Goal: Information Seeking & Learning: Learn about a topic

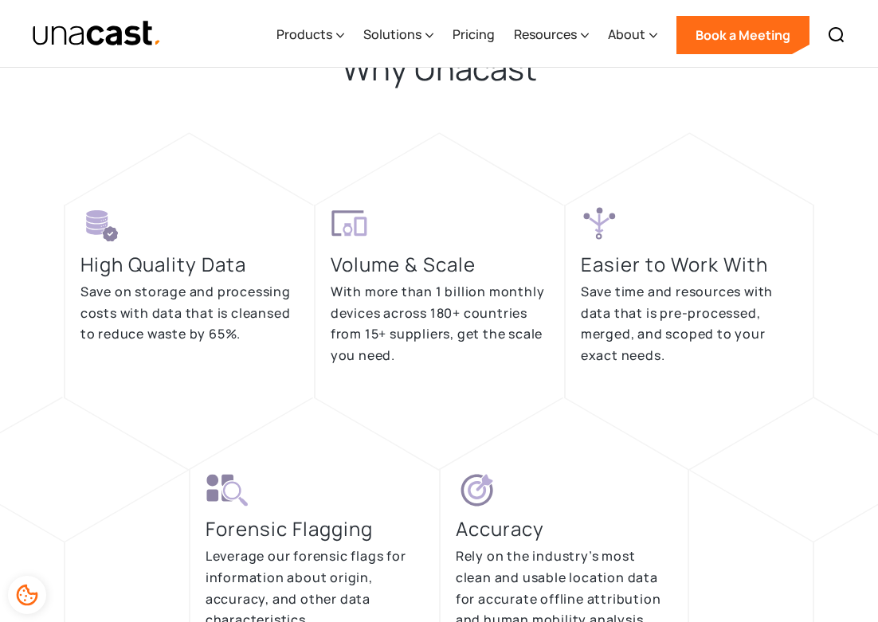
scroll to position [2286, 0]
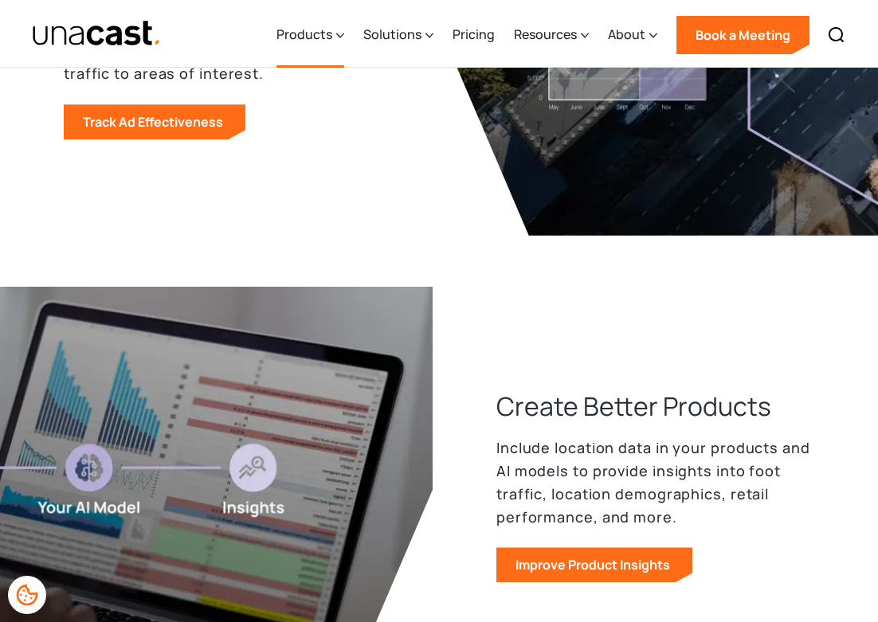
click at [331, 29] on div "Products" at bounding box center [304, 34] width 56 height 19
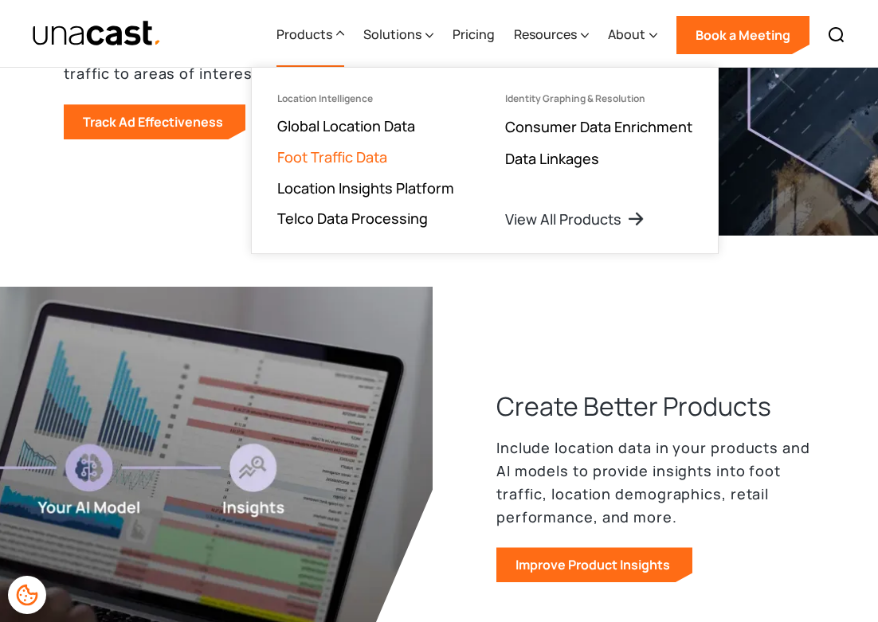
click at [378, 151] on link "Foot Traffic Data" at bounding box center [332, 156] width 110 height 19
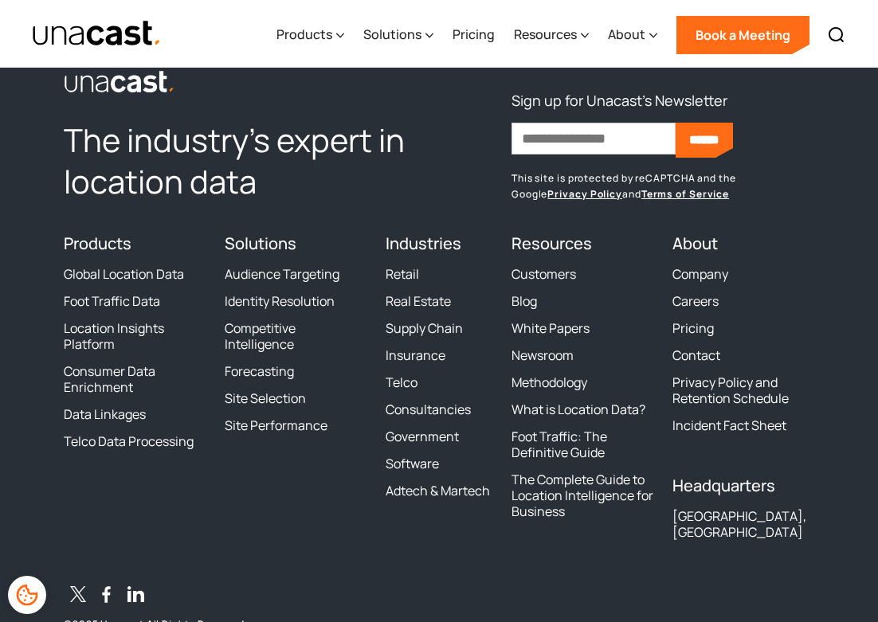
scroll to position [4339, 0]
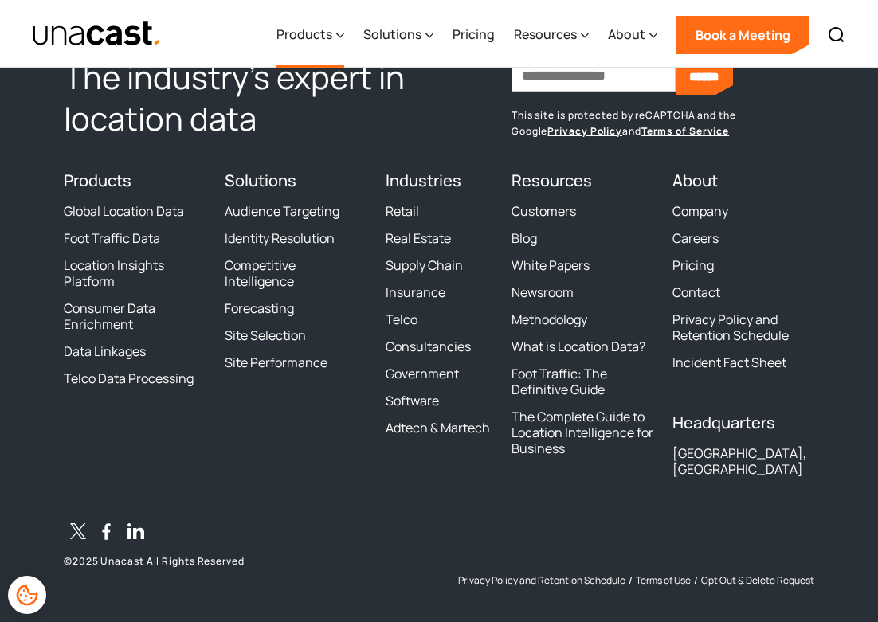
click at [324, 38] on div "Products" at bounding box center [304, 34] width 56 height 19
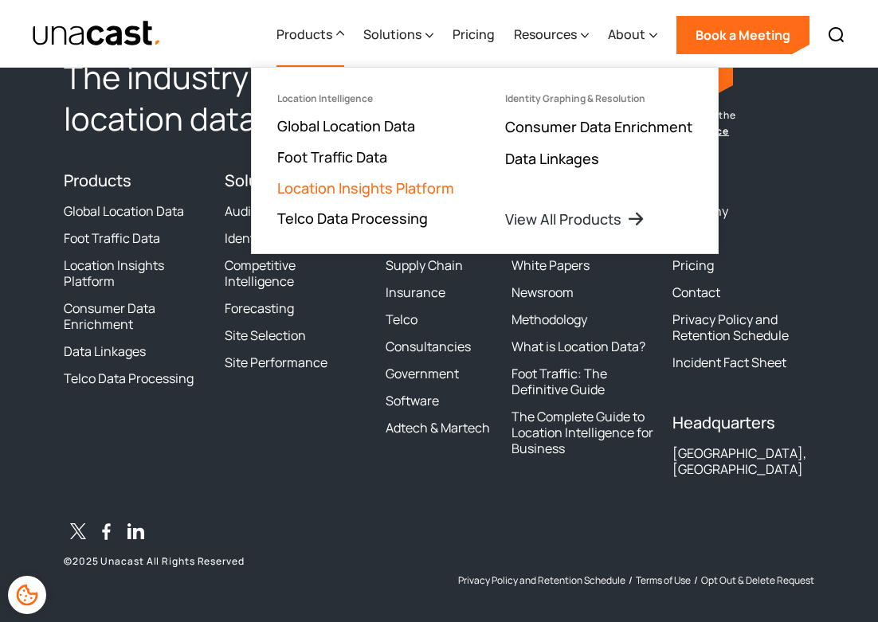
click at [365, 178] on link "Location Insights Platform" at bounding box center [365, 187] width 177 height 19
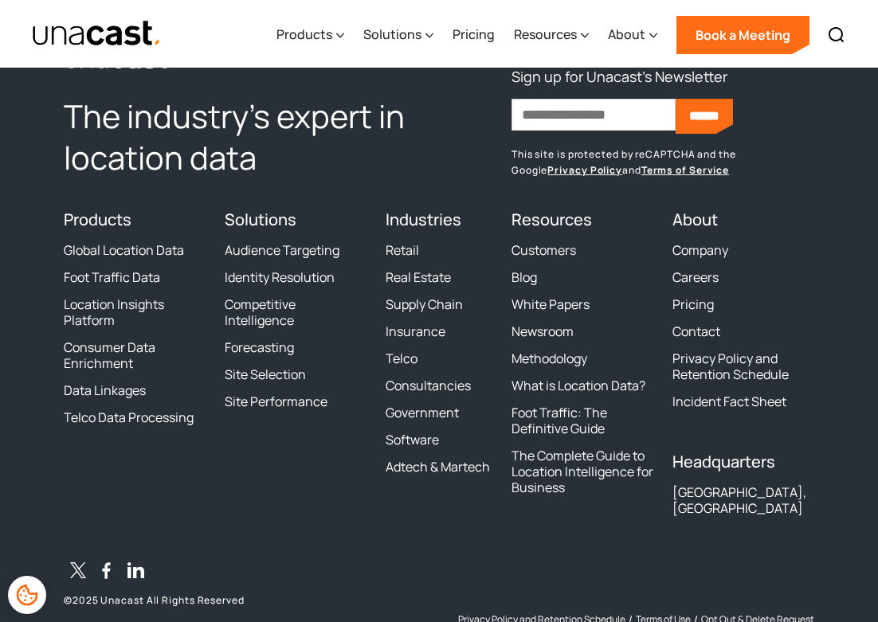
scroll to position [6061, 0]
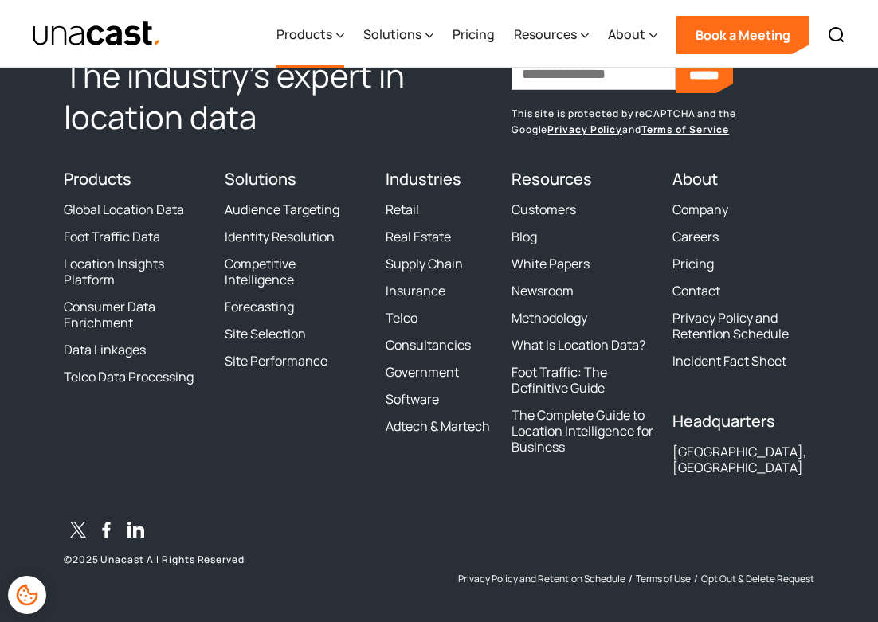
click at [330, 33] on div "Products" at bounding box center [304, 34] width 56 height 19
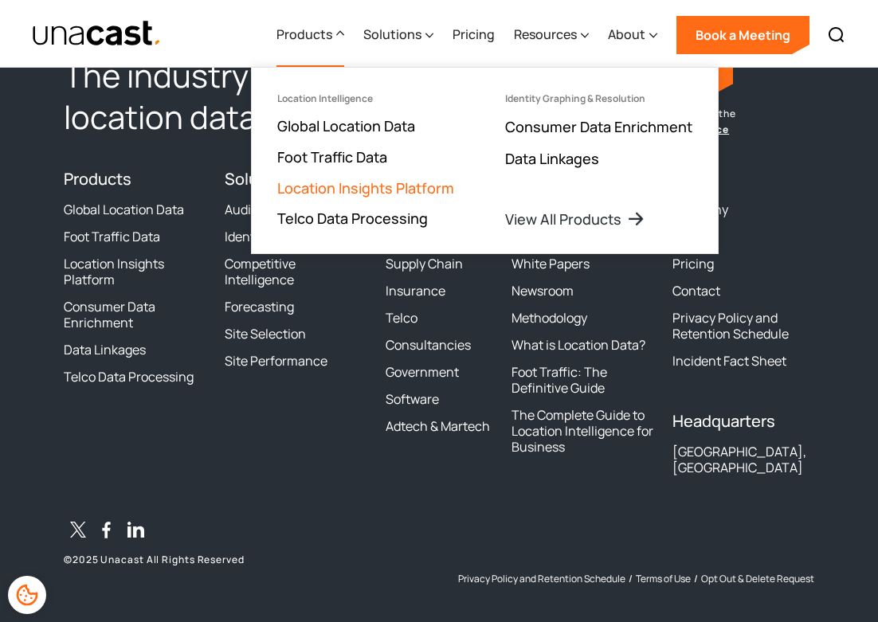
click at [383, 191] on link "Location Insights Platform" at bounding box center [365, 187] width 177 height 19
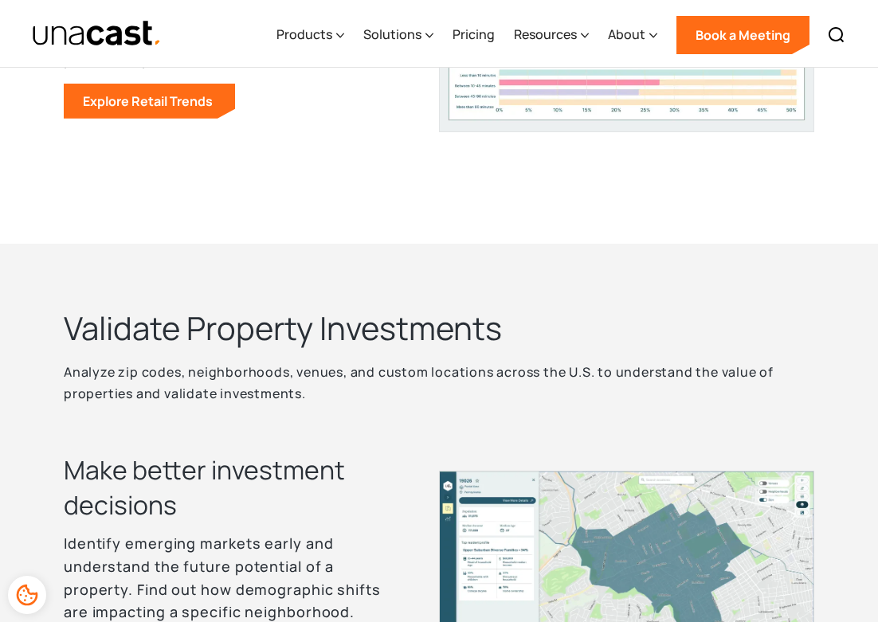
scroll to position [1637, 0]
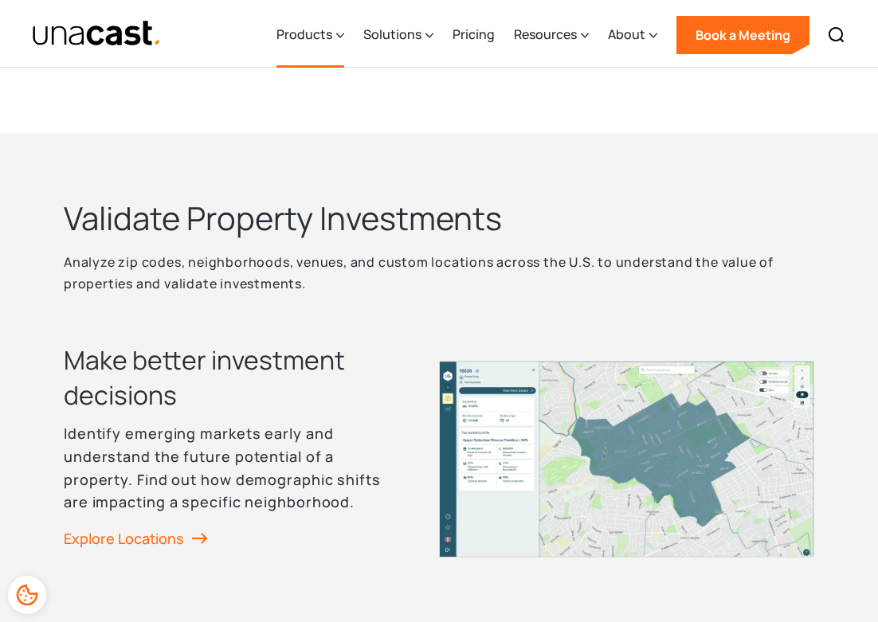
click at [331, 45] on div "Products" at bounding box center [310, 34] width 68 height 65
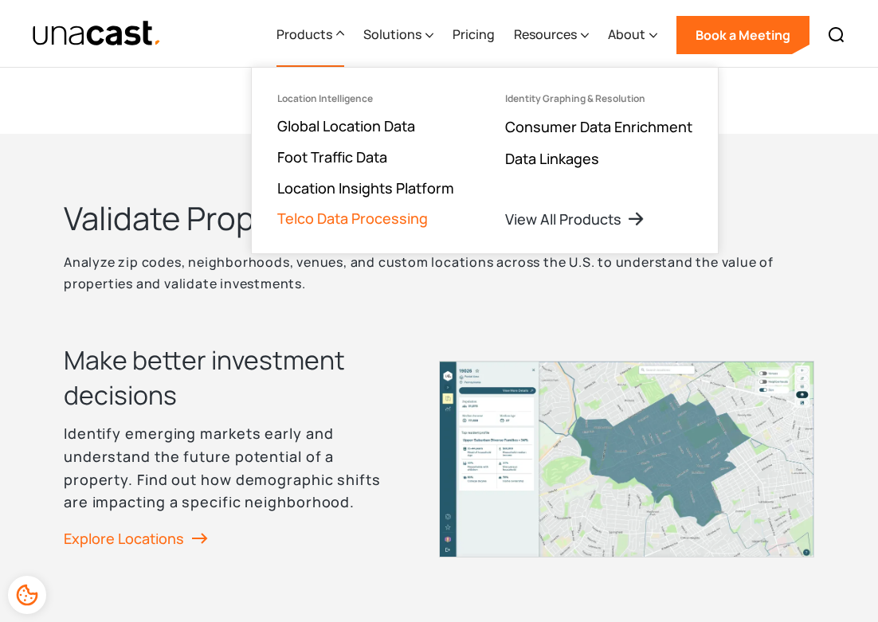
click at [345, 212] on link "Telco Data Processing" at bounding box center [352, 218] width 151 height 19
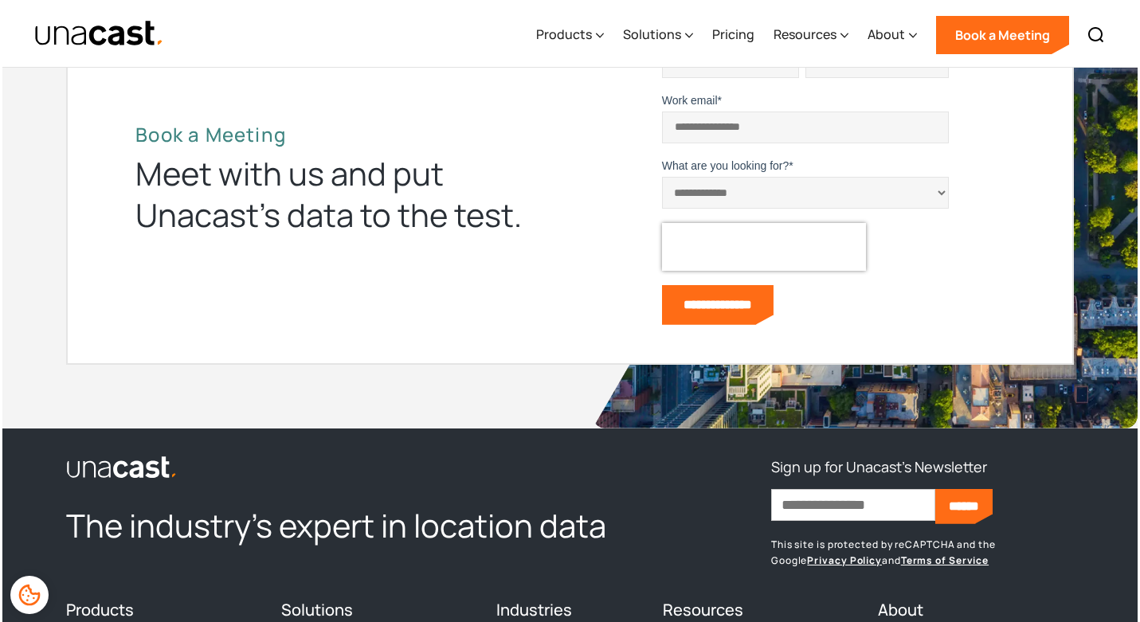
scroll to position [4108, 0]
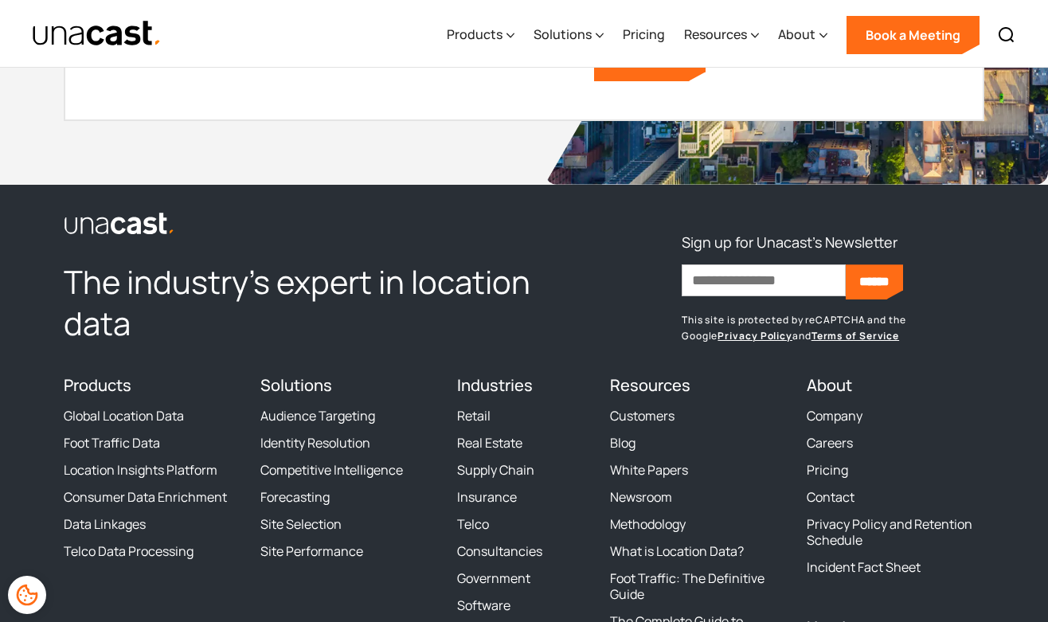
click at [599, 241] on div "The industry’s expert in location data Sign up for Unacast's Newsletter First n…" at bounding box center [524, 500] width 921 height 581
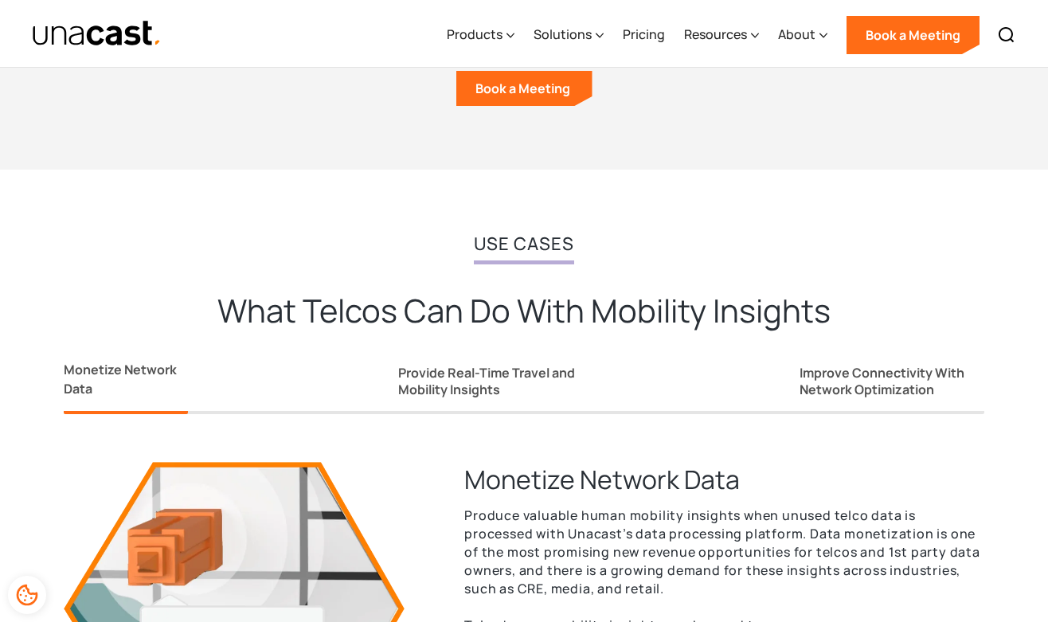
scroll to position [591, 0]
